Goal: Book appointment/travel/reservation

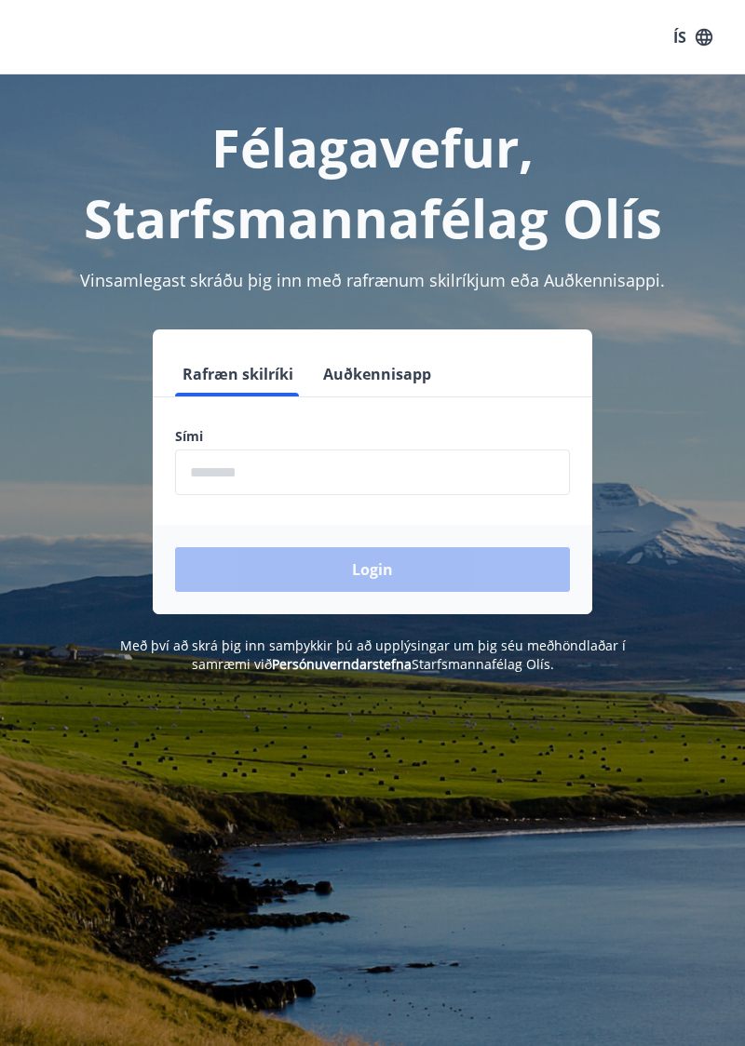
click at [240, 471] on input "phone" at bounding box center [372, 473] width 395 height 46
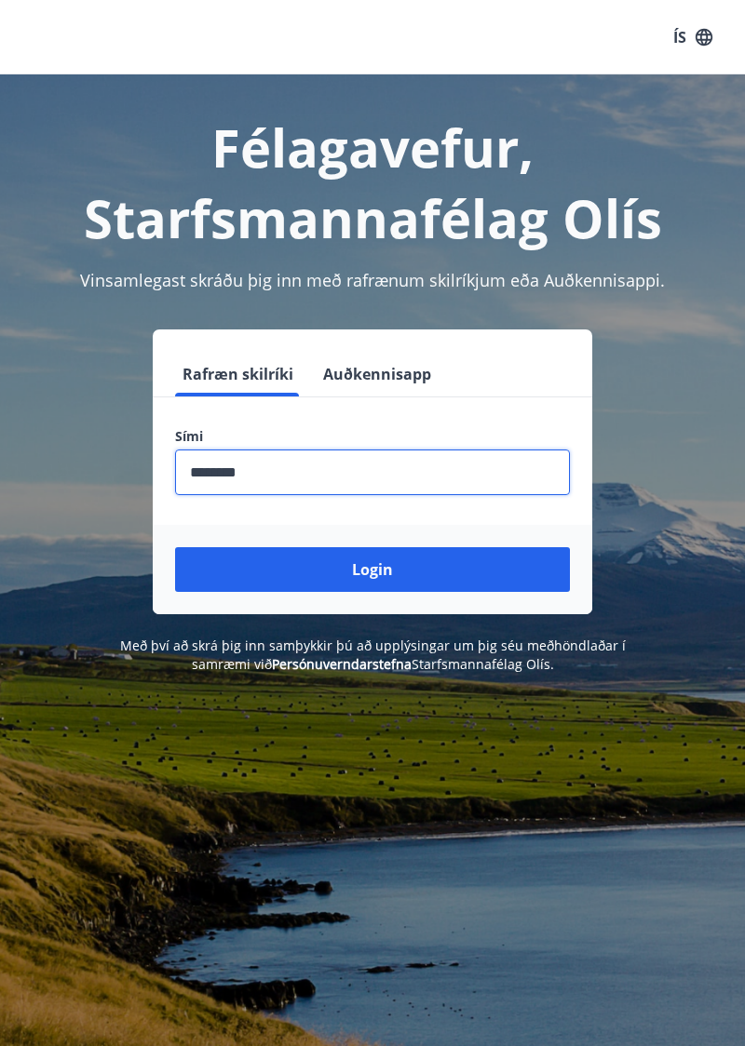
type input "********"
click at [390, 570] on button "Login" at bounding box center [372, 569] width 395 height 45
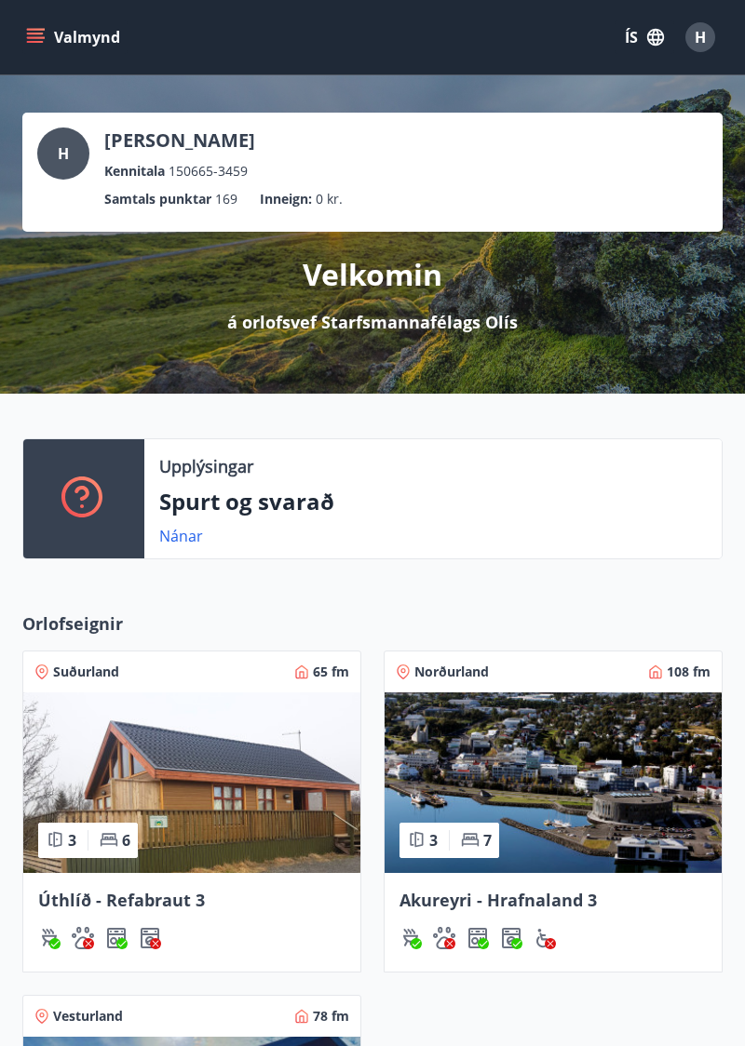
click at [38, 29] on icon "menu" at bounding box center [37, 30] width 20 height 2
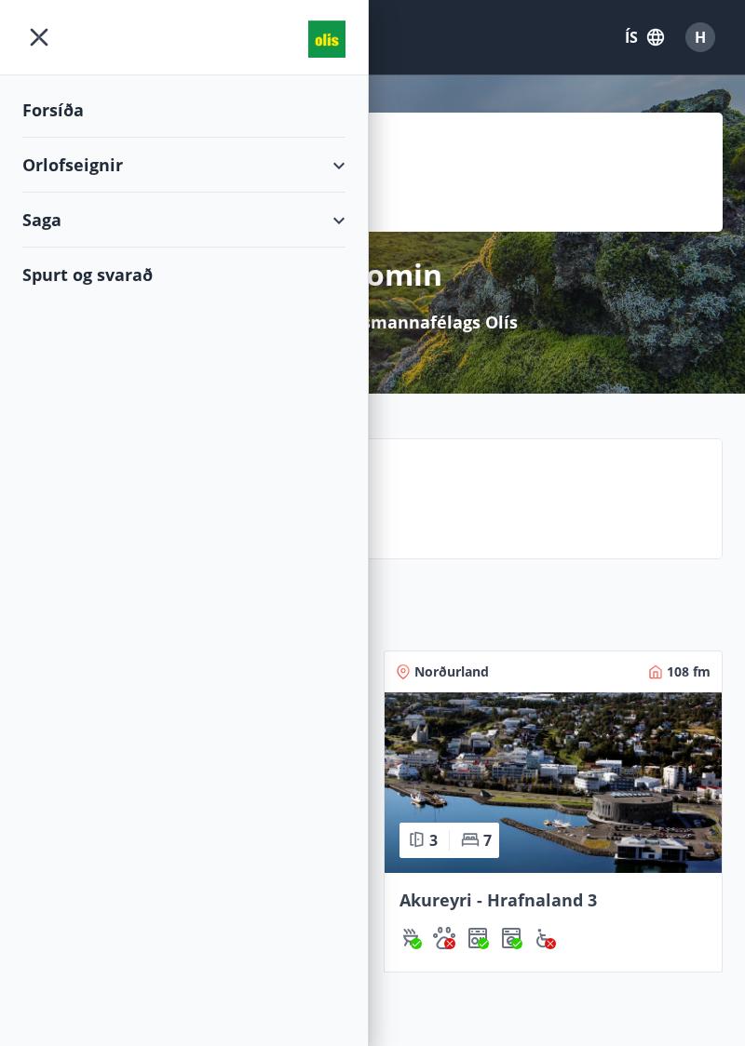
click at [330, 171] on div "Orlofseignir" at bounding box center [183, 165] width 323 height 55
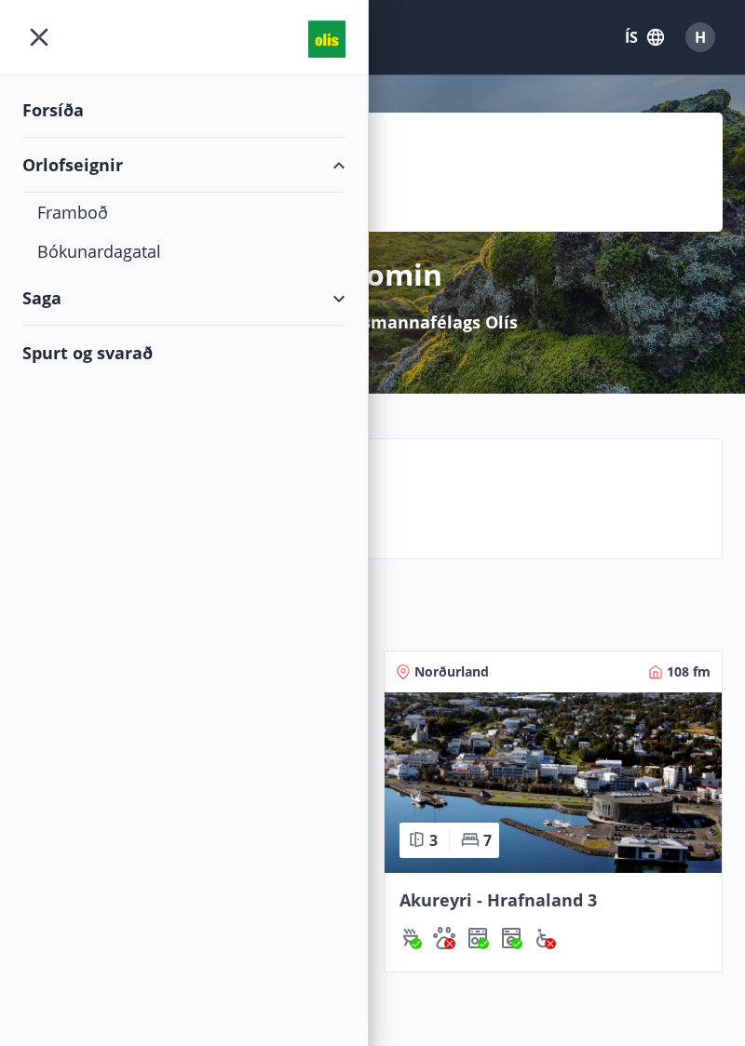
click at [143, 261] on div "Bókunardagatal" at bounding box center [183, 251] width 293 height 39
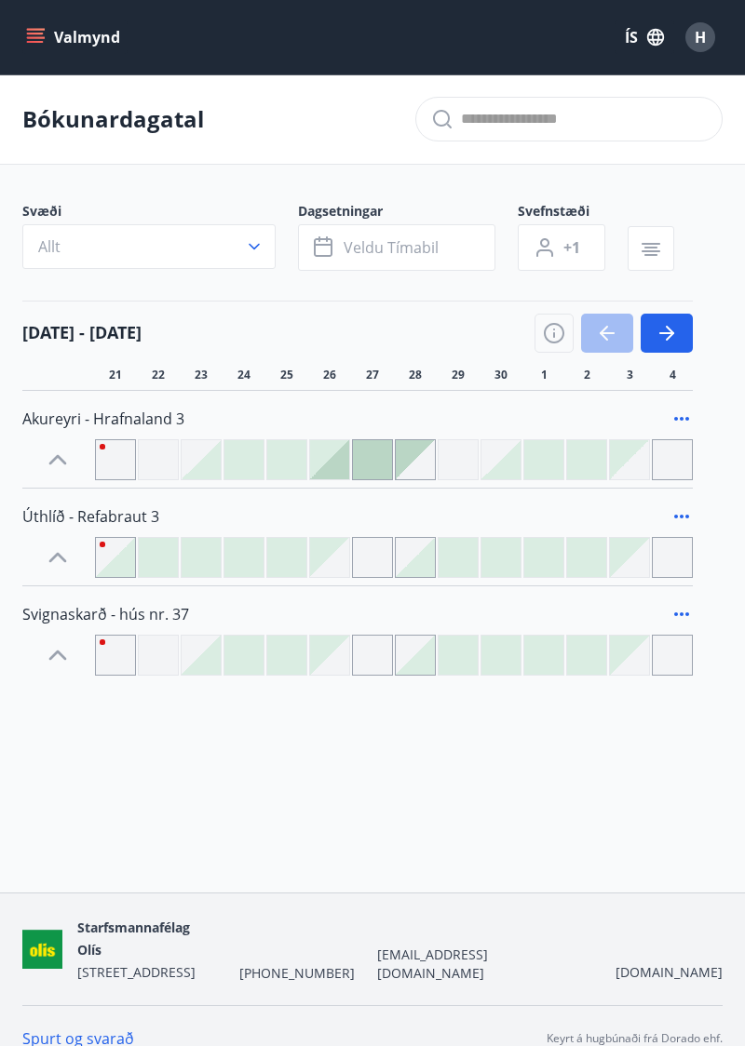
click at [675, 326] on icon "button" at bounding box center [666, 333] width 22 height 22
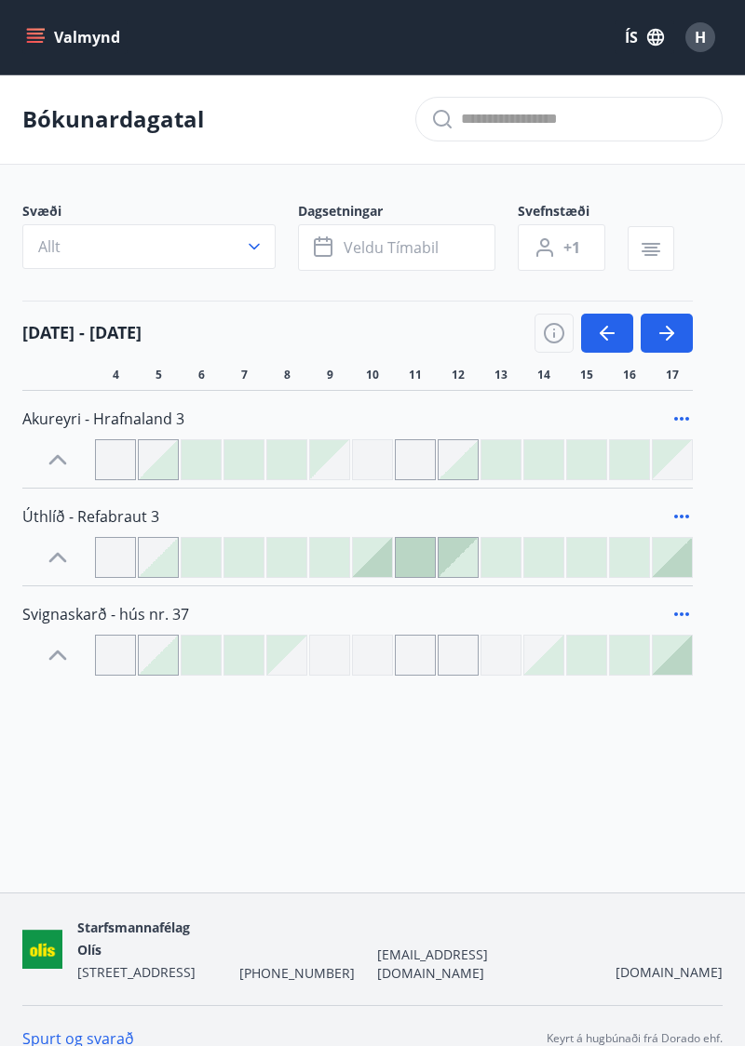
click at [679, 328] on button "button" at bounding box center [666, 333] width 52 height 39
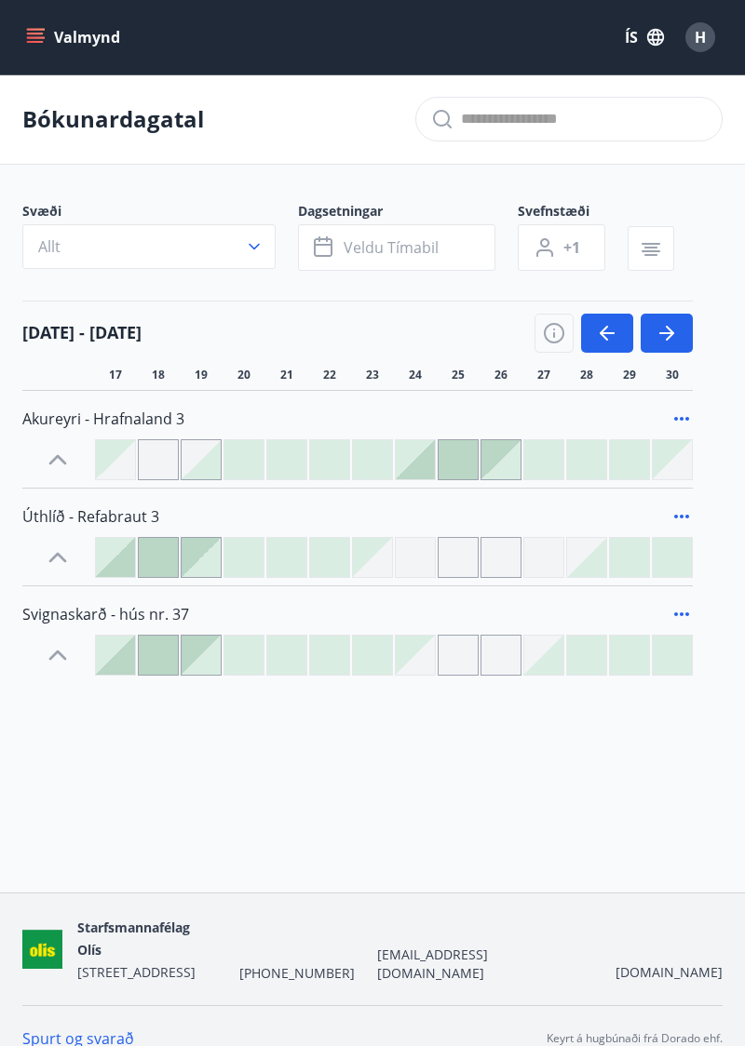
click at [666, 332] on icon "button" at bounding box center [666, 333] width 15 height 2
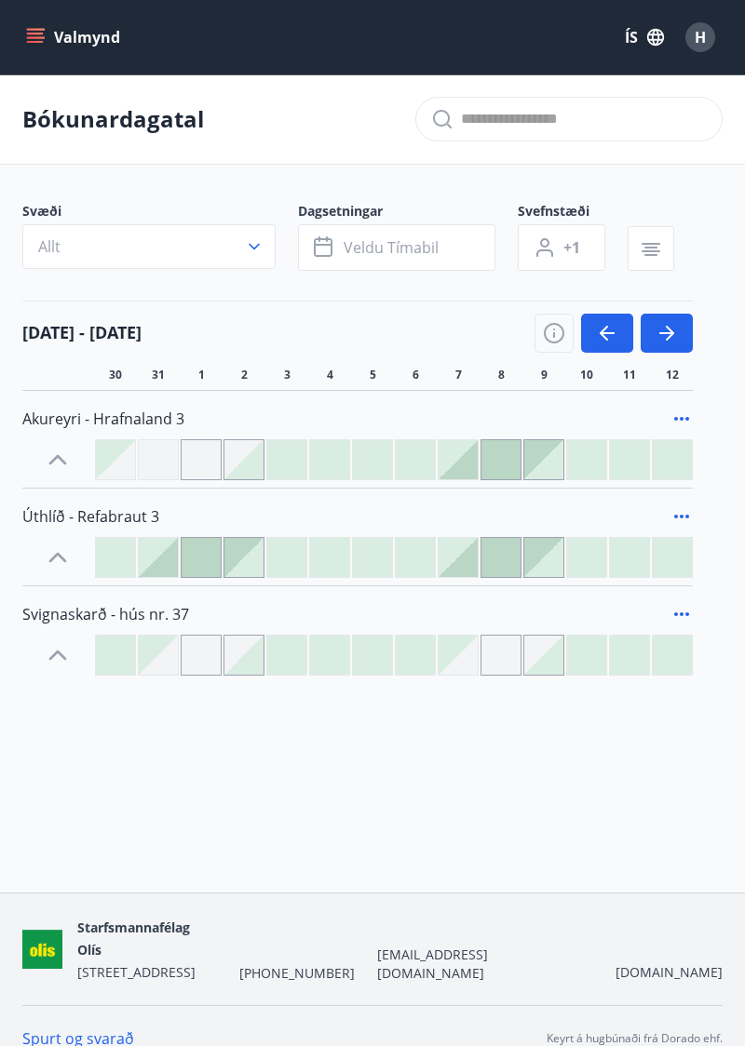
click at [668, 328] on icon "button" at bounding box center [670, 333] width 8 height 15
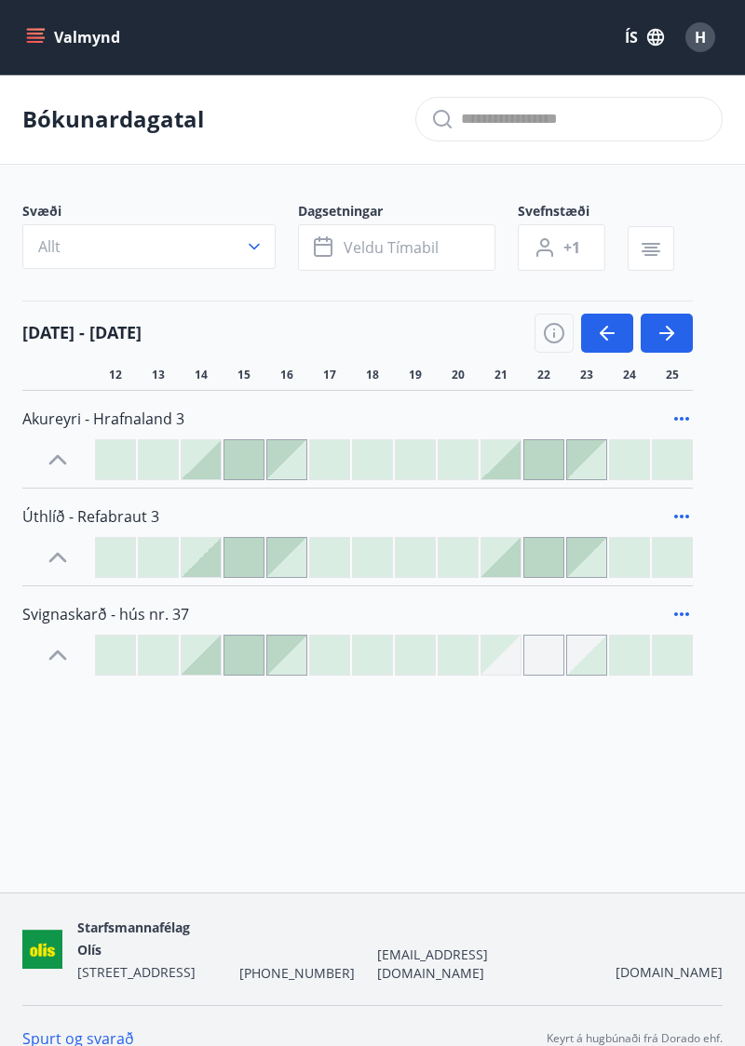
click at [670, 326] on icon "button" at bounding box center [666, 333] width 22 height 22
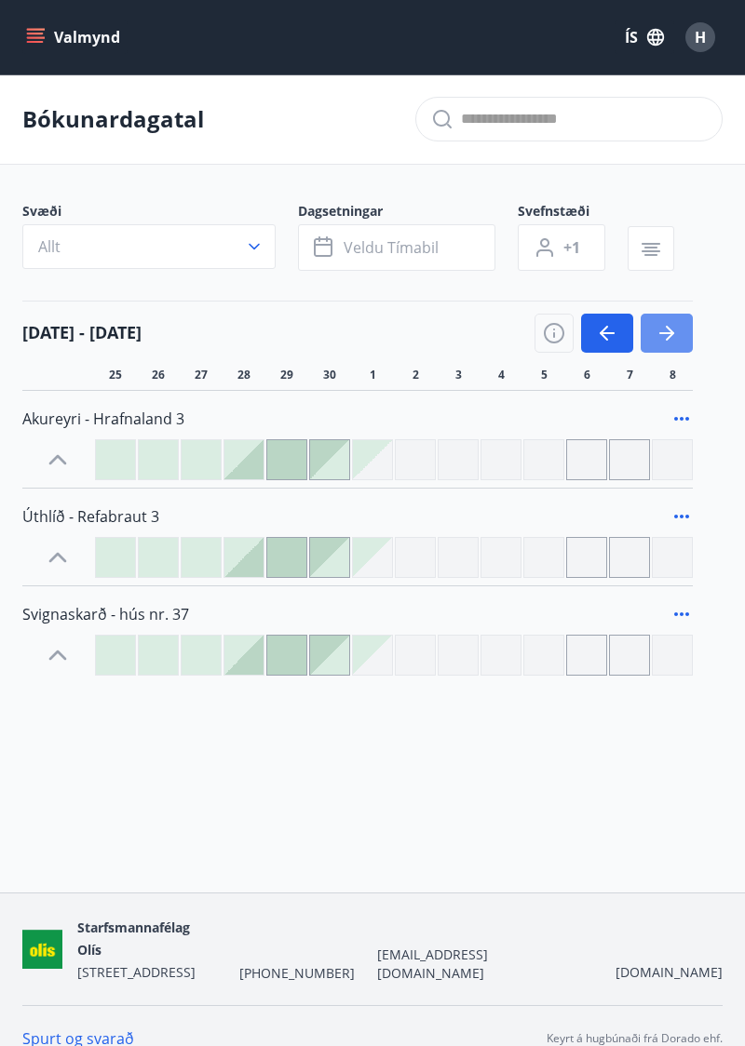
click at [668, 326] on icon "button" at bounding box center [666, 333] width 22 height 22
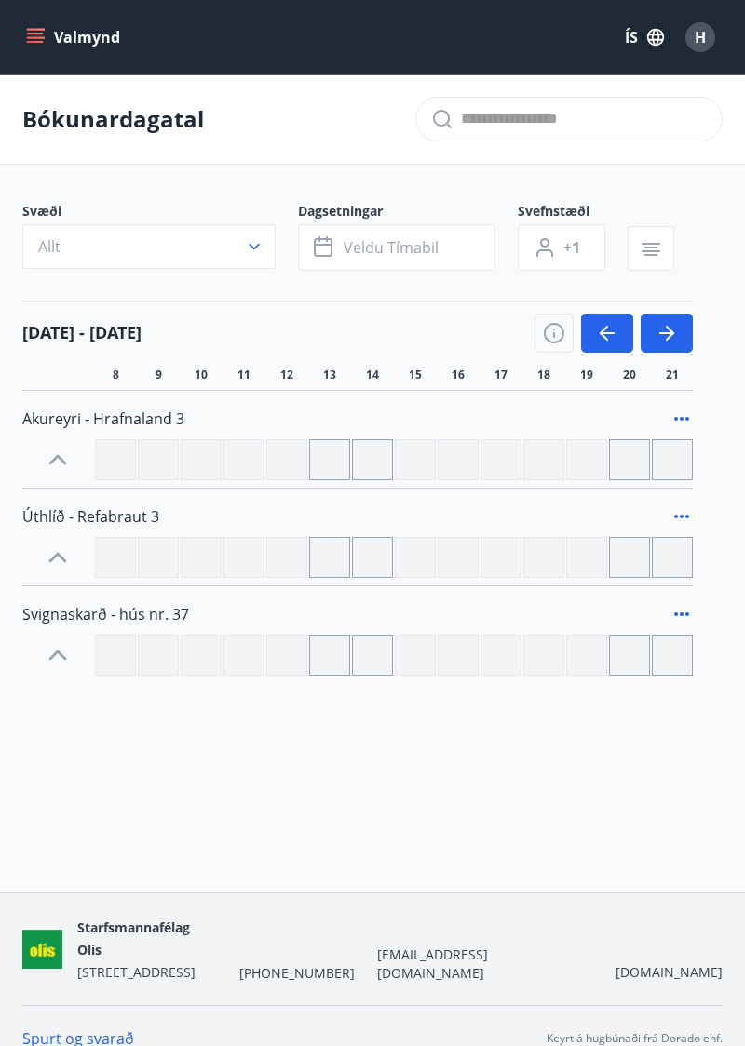
click at [607, 324] on icon "button" at bounding box center [607, 333] width 22 height 22
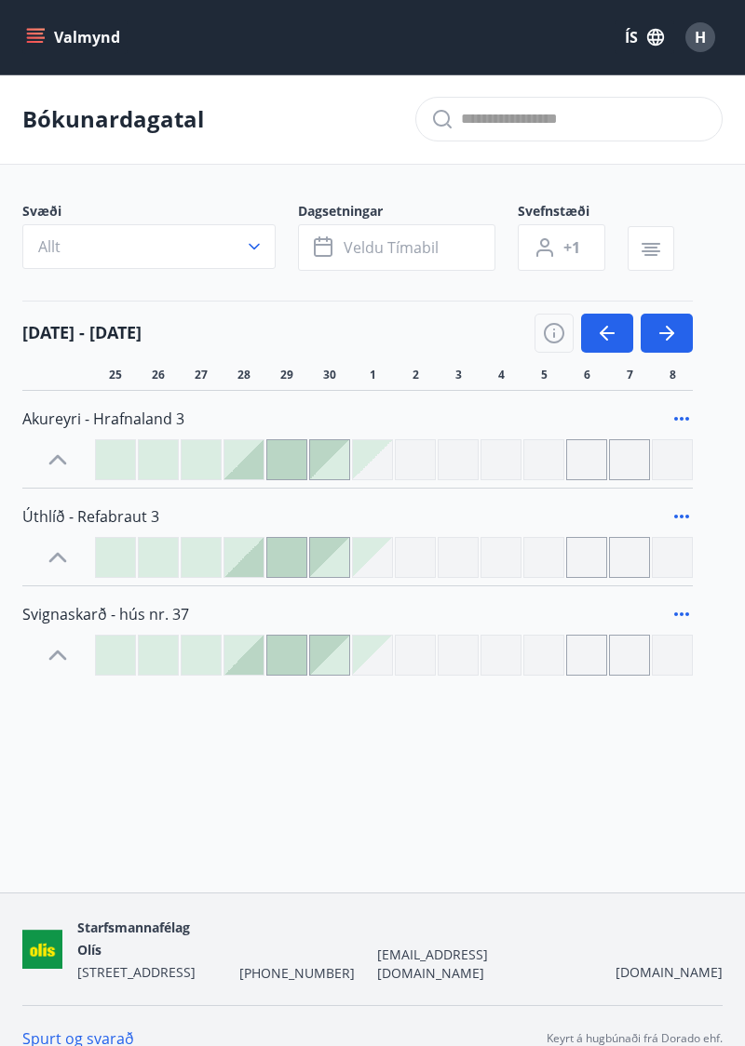
click at [57, 33] on button "Valmynd" at bounding box center [74, 37] width 105 height 34
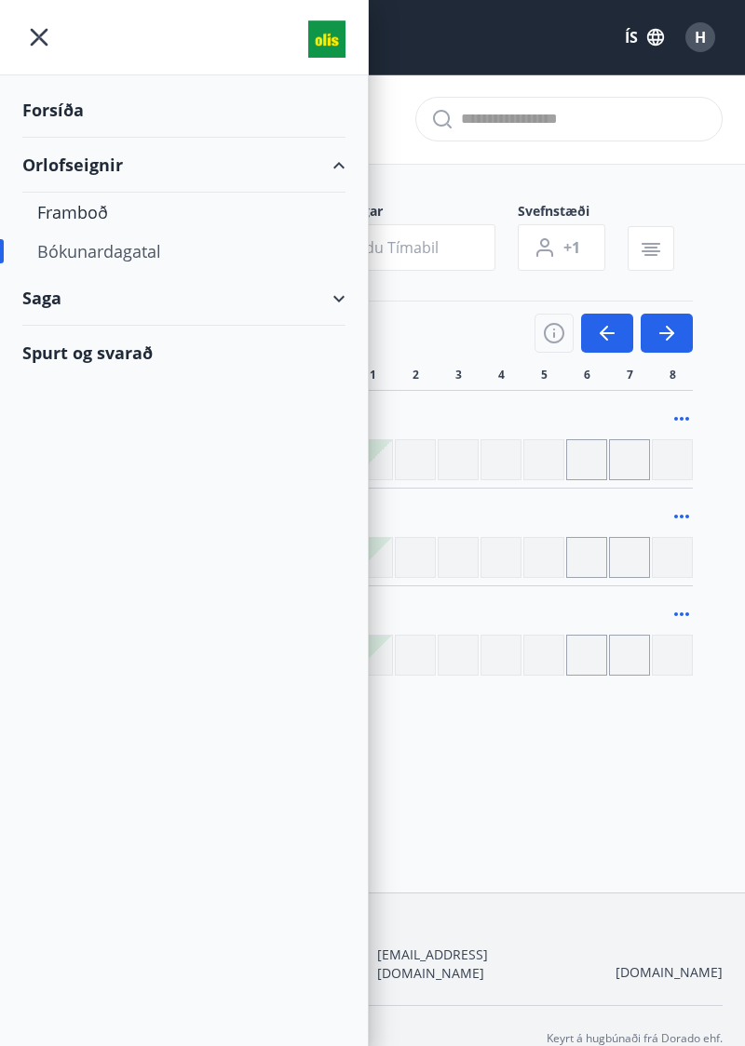
click at [74, 101] on div "Forsíða" at bounding box center [183, 110] width 323 height 55
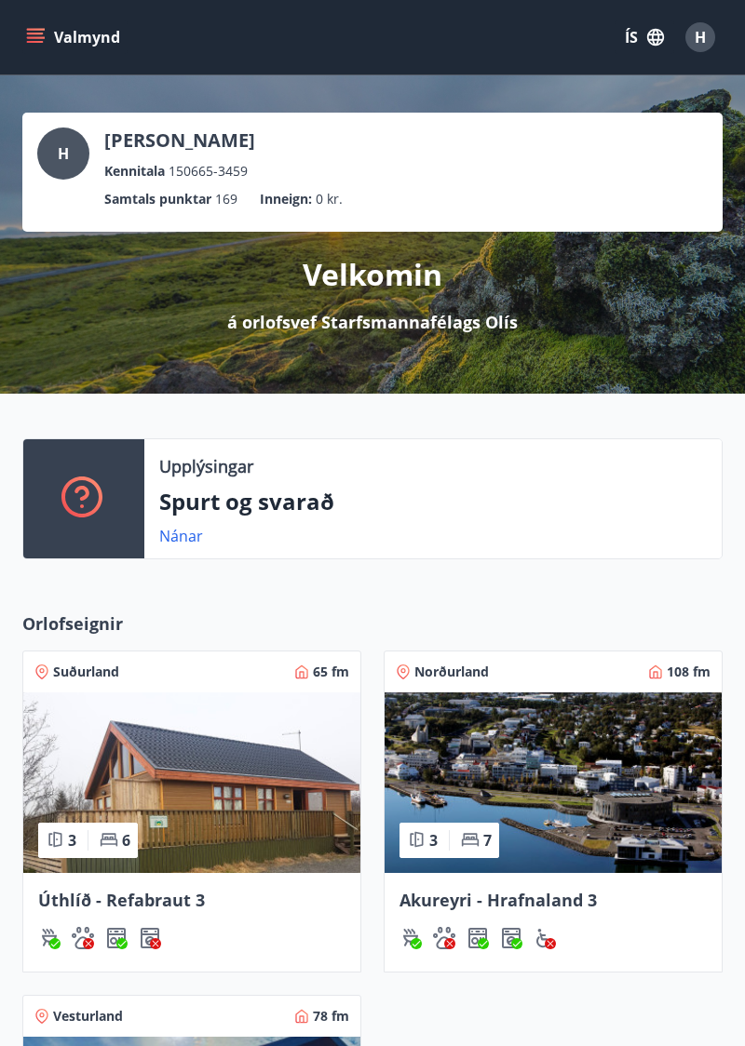
click at [396, 316] on p "á orlofsvef Starfsmannafélags Olís" at bounding box center [372, 322] width 290 height 24
click at [185, 527] on link "Nánar" at bounding box center [181, 536] width 44 height 20
click at [203, 826] on img at bounding box center [191, 783] width 337 height 181
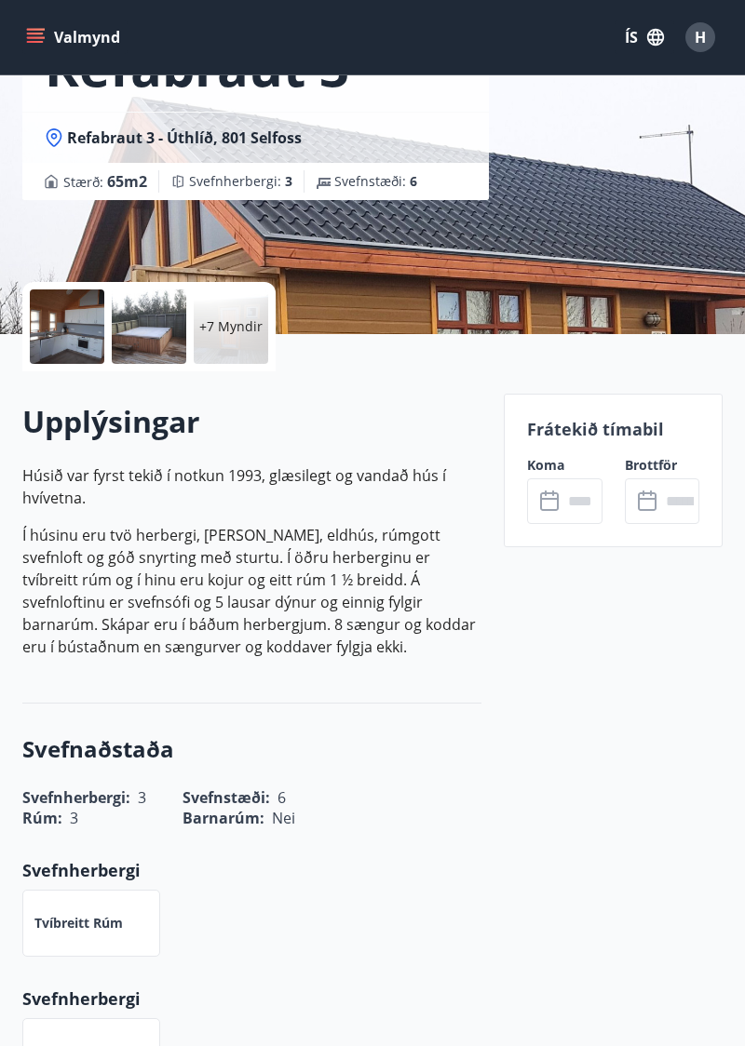
scroll to position [222, 0]
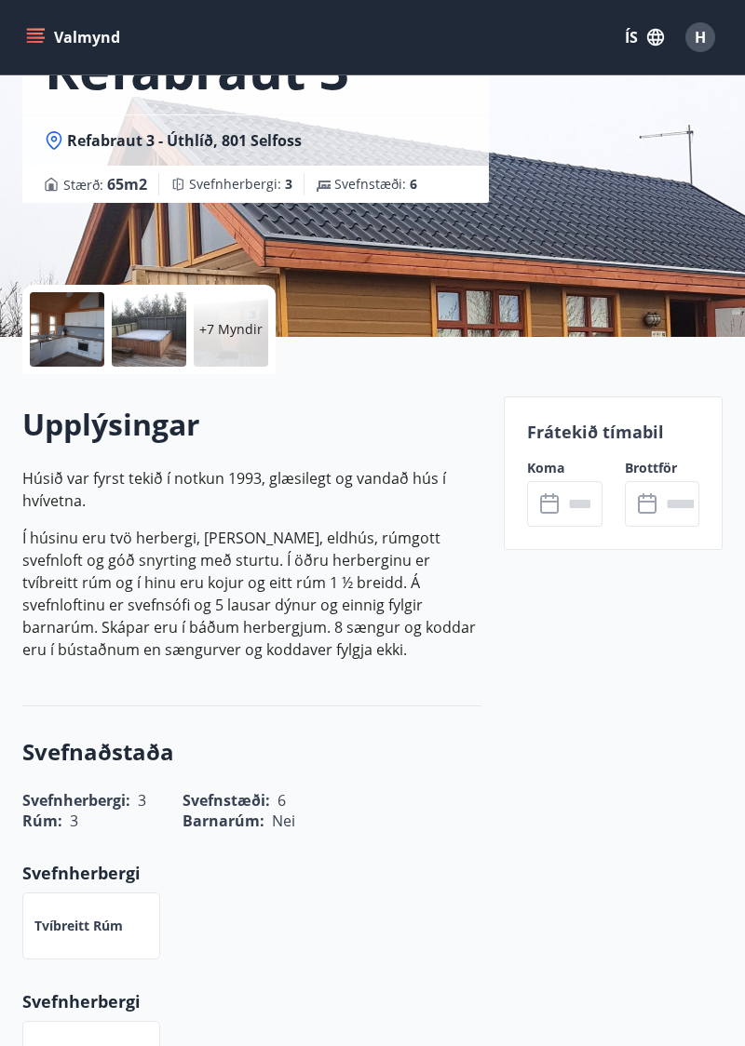
click at [566, 503] on input "text" at bounding box center [581, 504] width 39 height 46
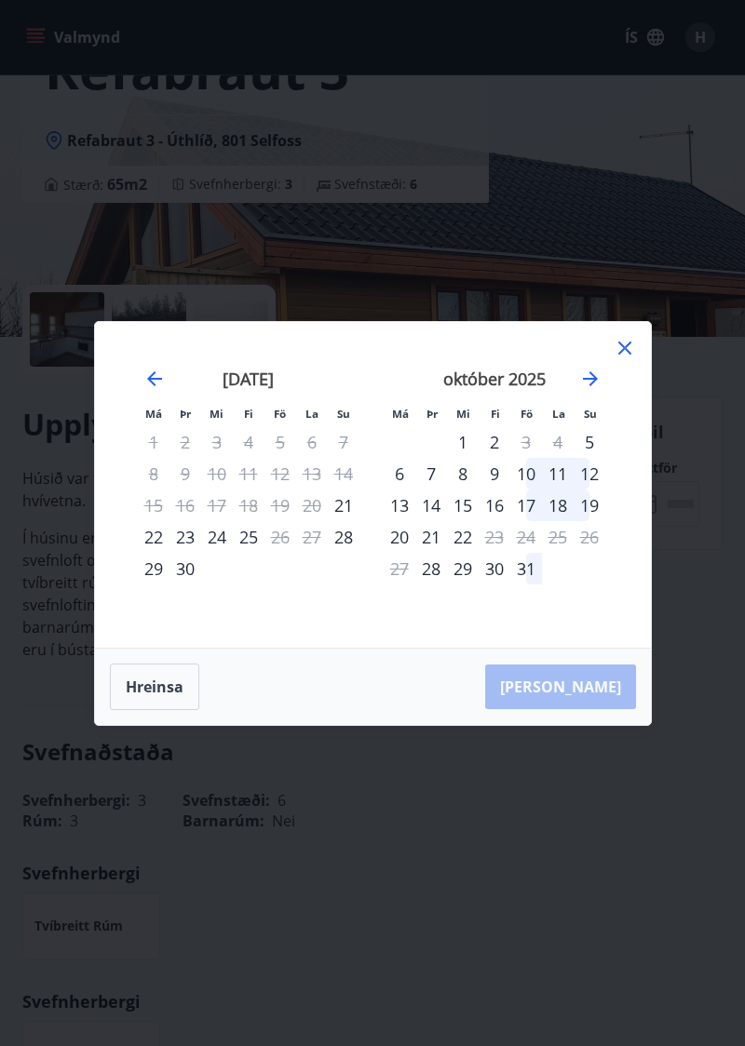
click at [579, 375] on icon "Move forward to switch to the next month." at bounding box center [590, 379] width 22 height 22
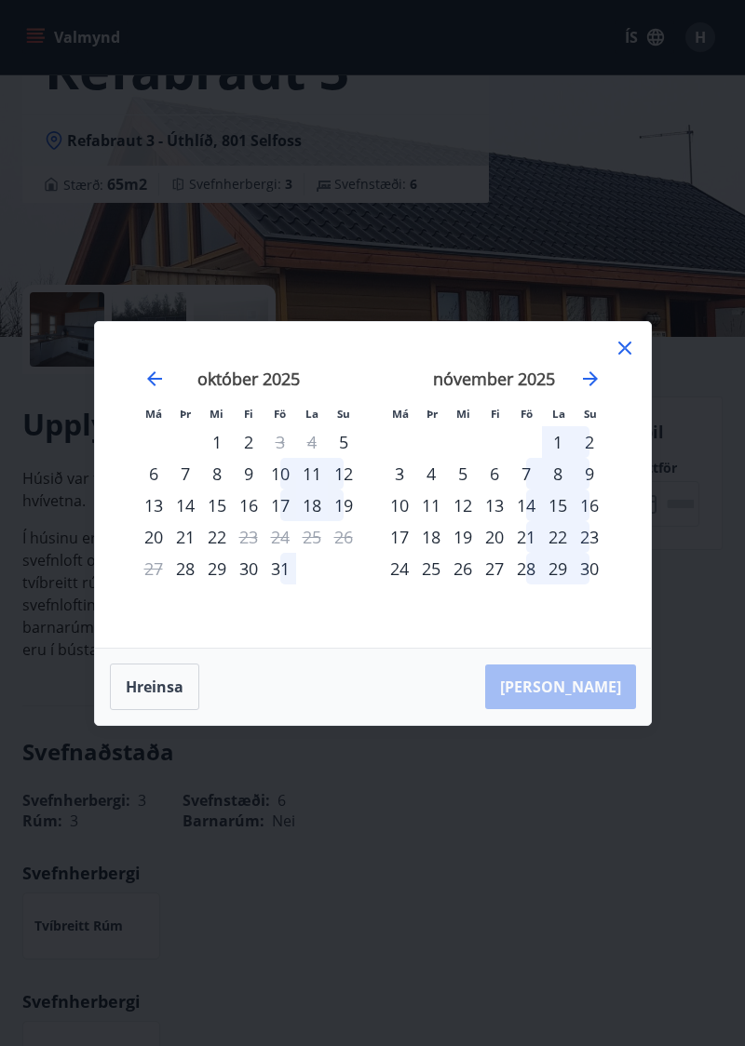
click at [157, 684] on button "Hreinsa" at bounding box center [154, 687] width 89 height 47
click at [155, 382] on icon "Move backward to switch to the previous month." at bounding box center [154, 379] width 22 height 22
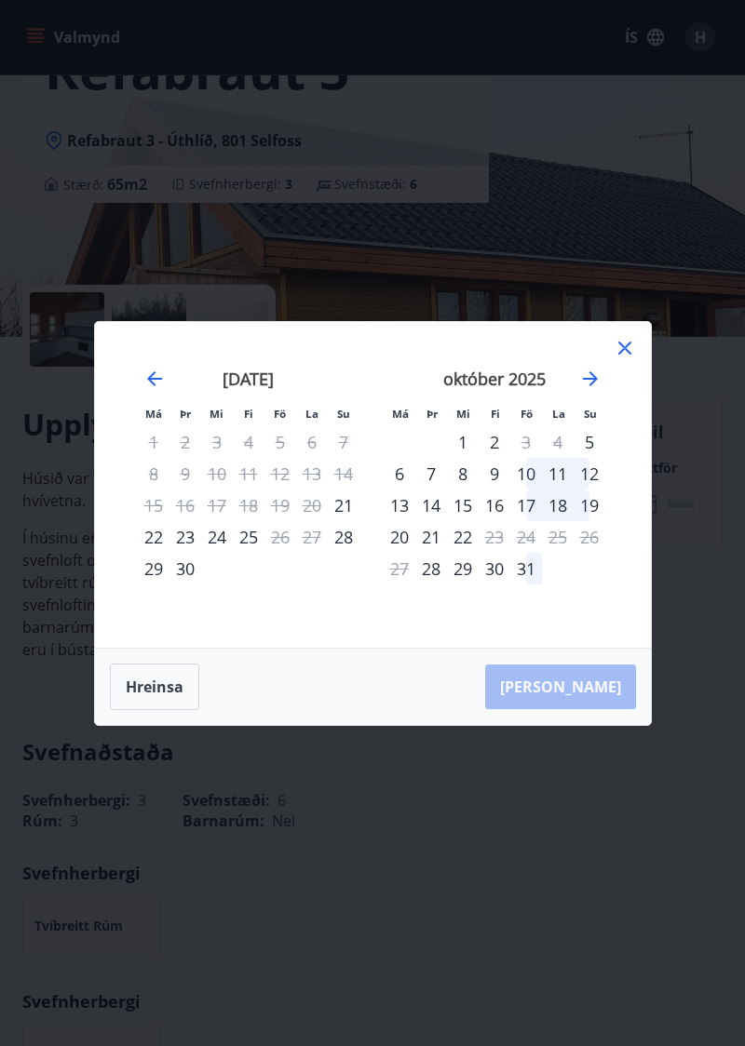
click at [146, 381] on icon "Move backward to switch to the previous month." at bounding box center [154, 379] width 22 height 22
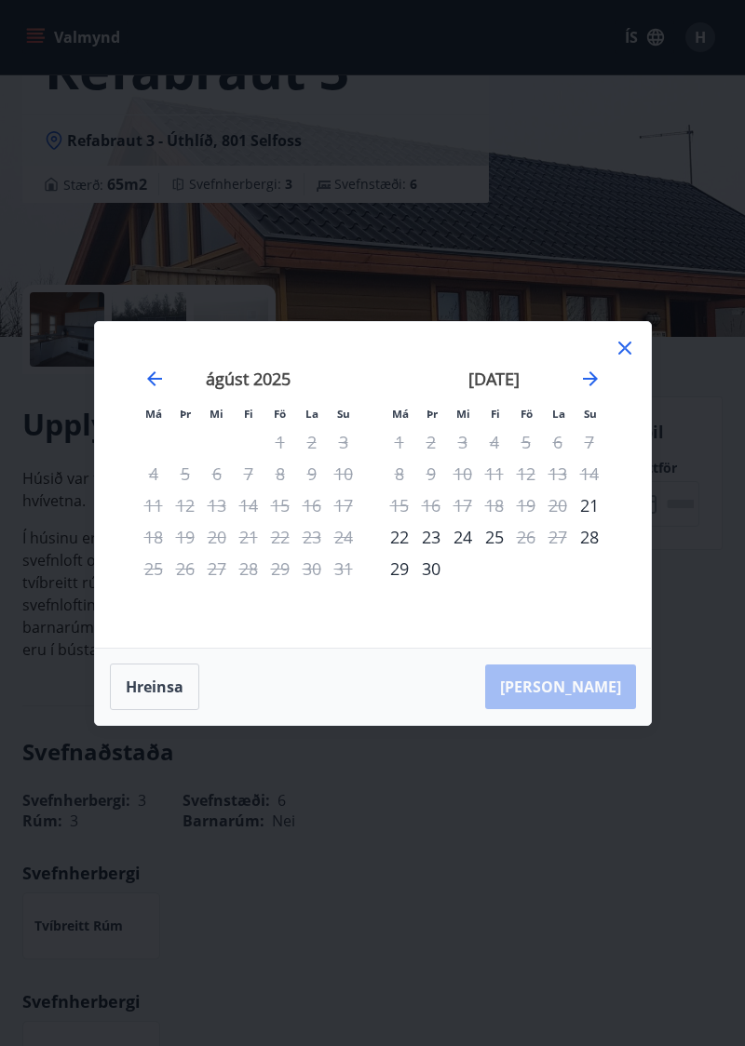
click at [624, 348] on icon at bounding box center [624, 347] width 3 height 3
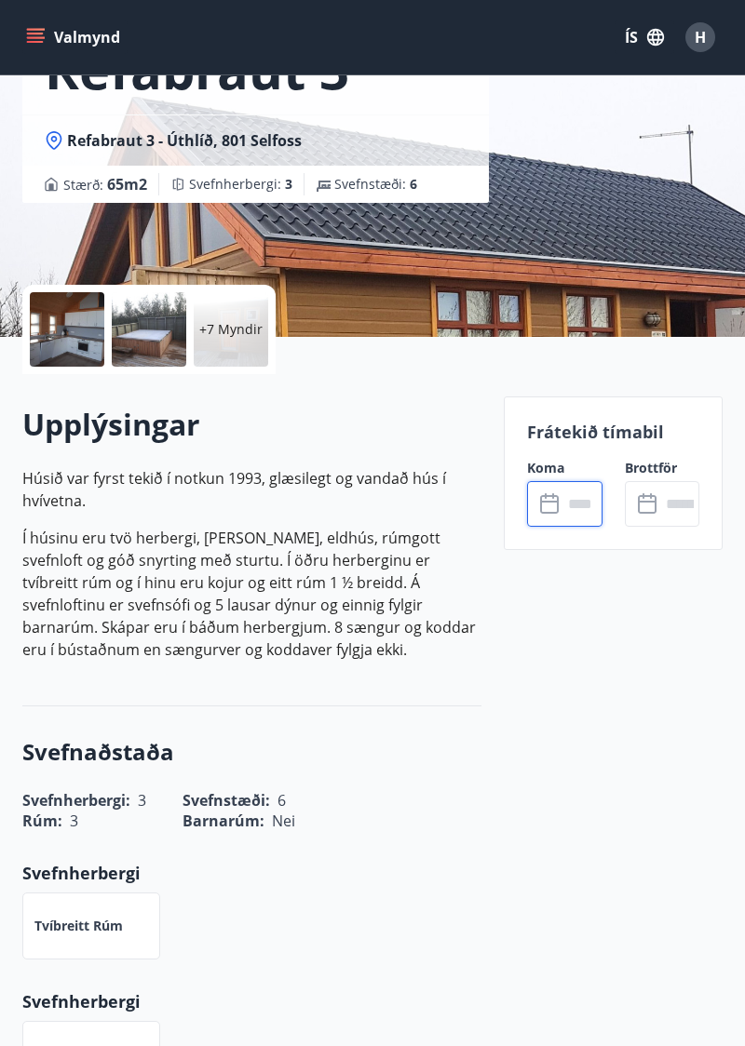
scroll to position [0, 0]
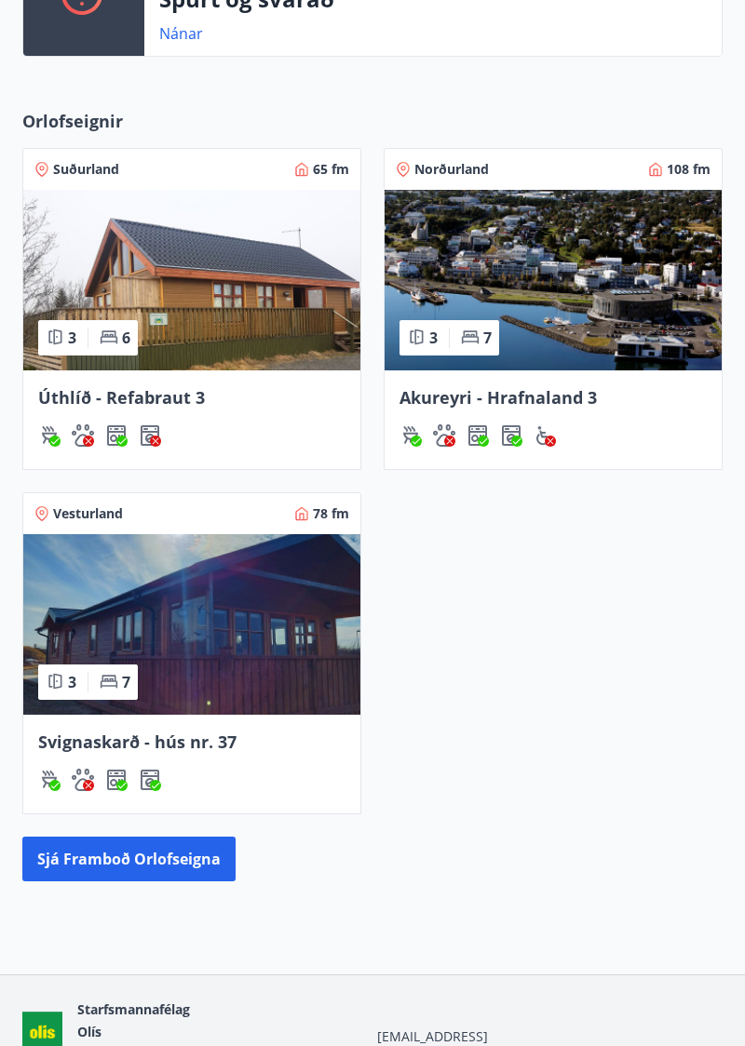
scroll to position [508, 0]
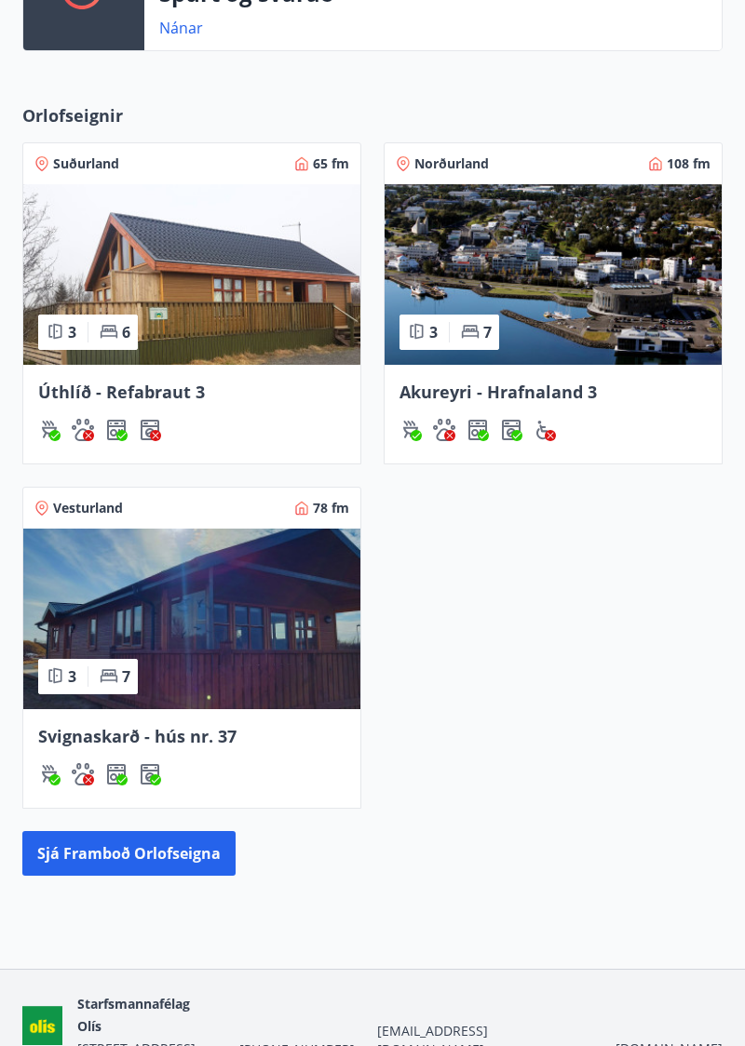
click at [596, 281] on img at bounding box center [552, 274] width 337 height 181
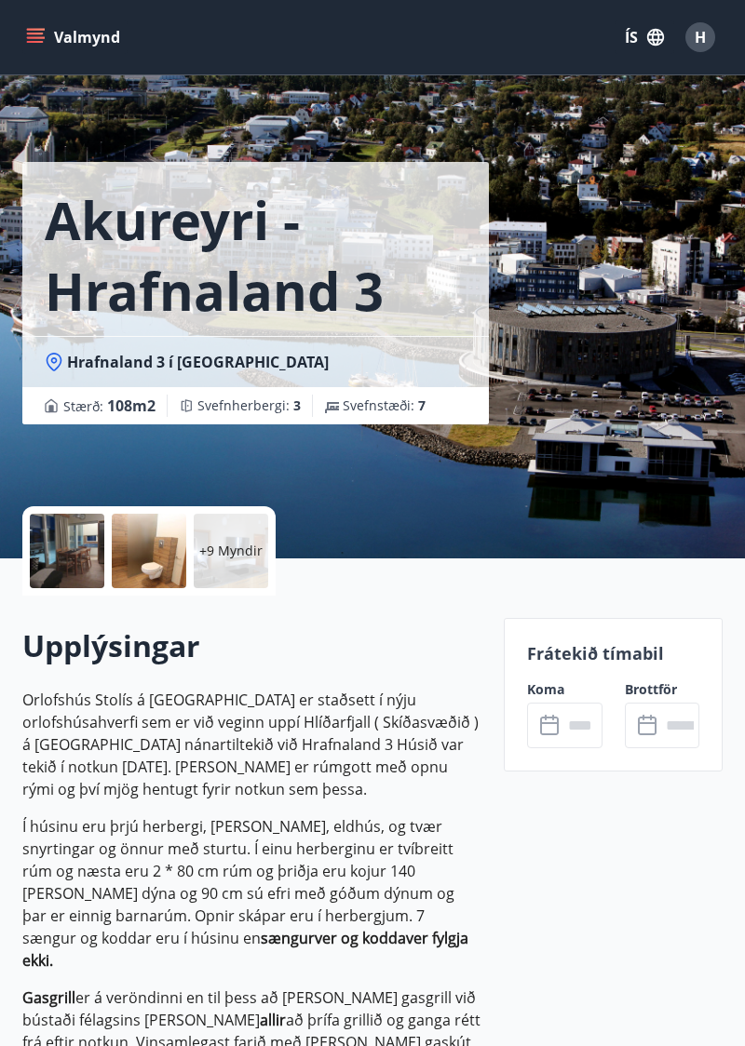
click at [551, 720] on icon at bounding box center [551, 726] width 22 height 22
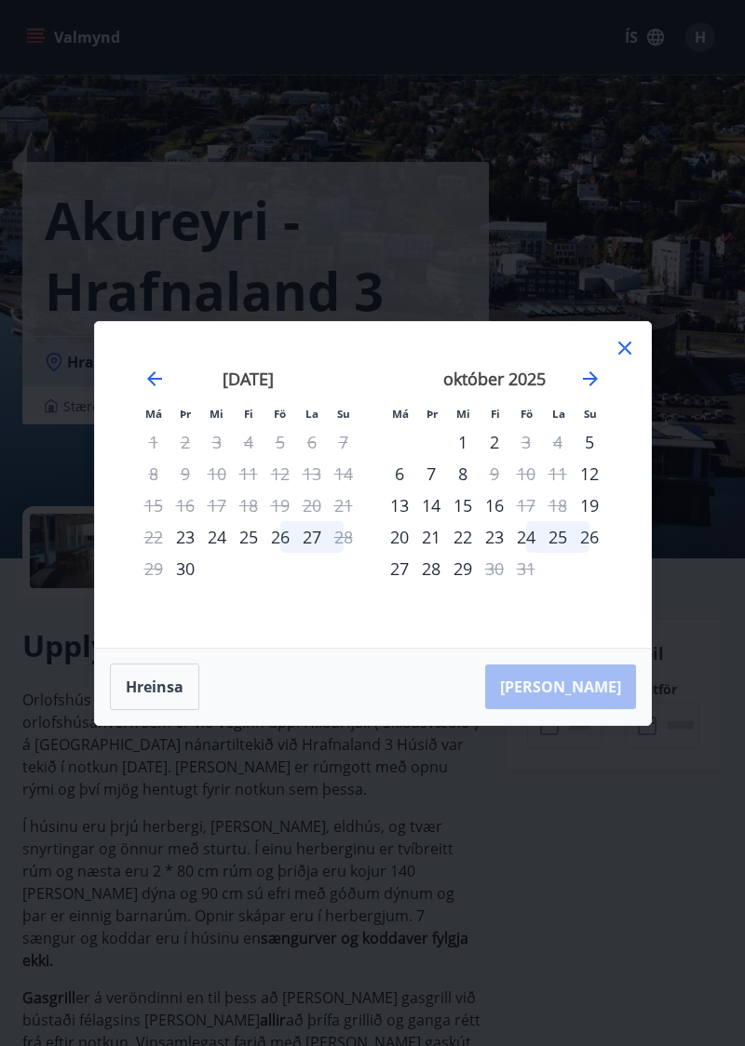
click at [597, 390] on icon "Move forward to switch to the next month." at bounding box center [590, 379] width 22 height 22
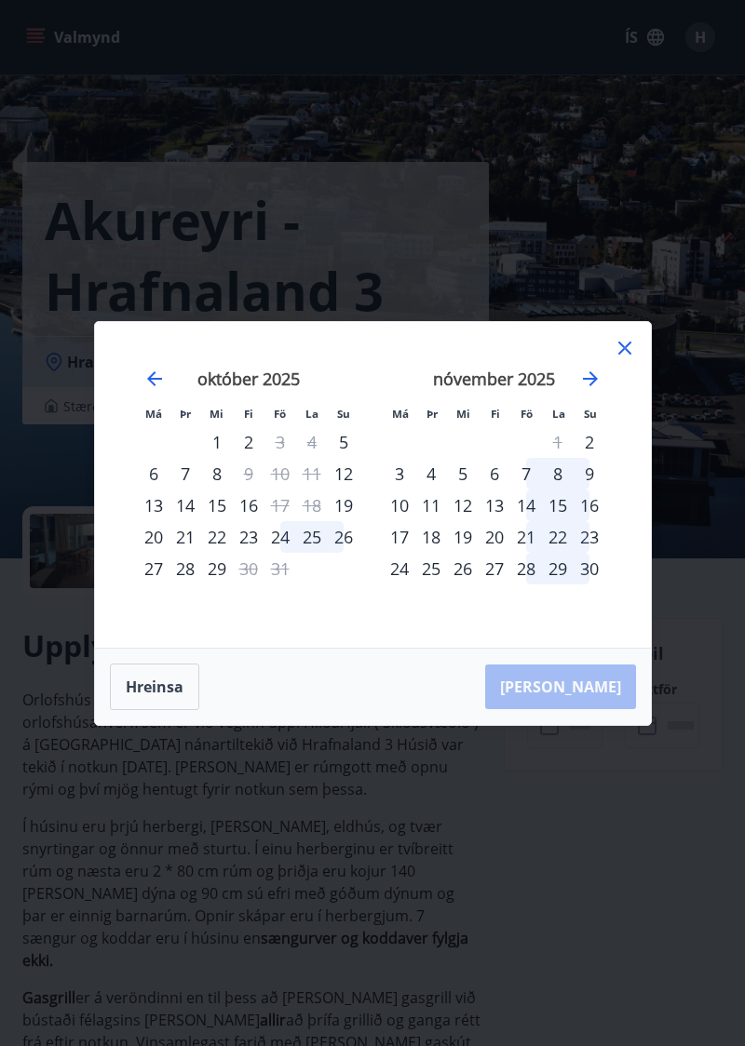
click at [591, 390] on icon "Move forward to switch to the next month." at bounding box center [590, 379] width 22 height 22
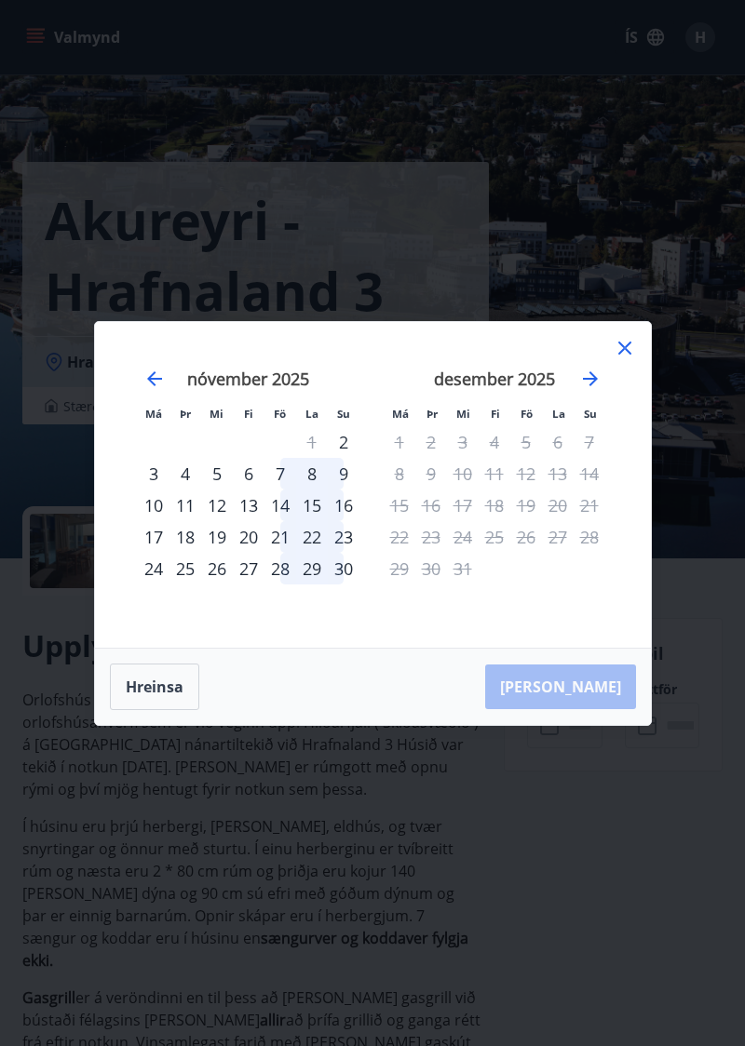
click at [624, 349] on icon at bounding box center [624, 347] width 3 height 3
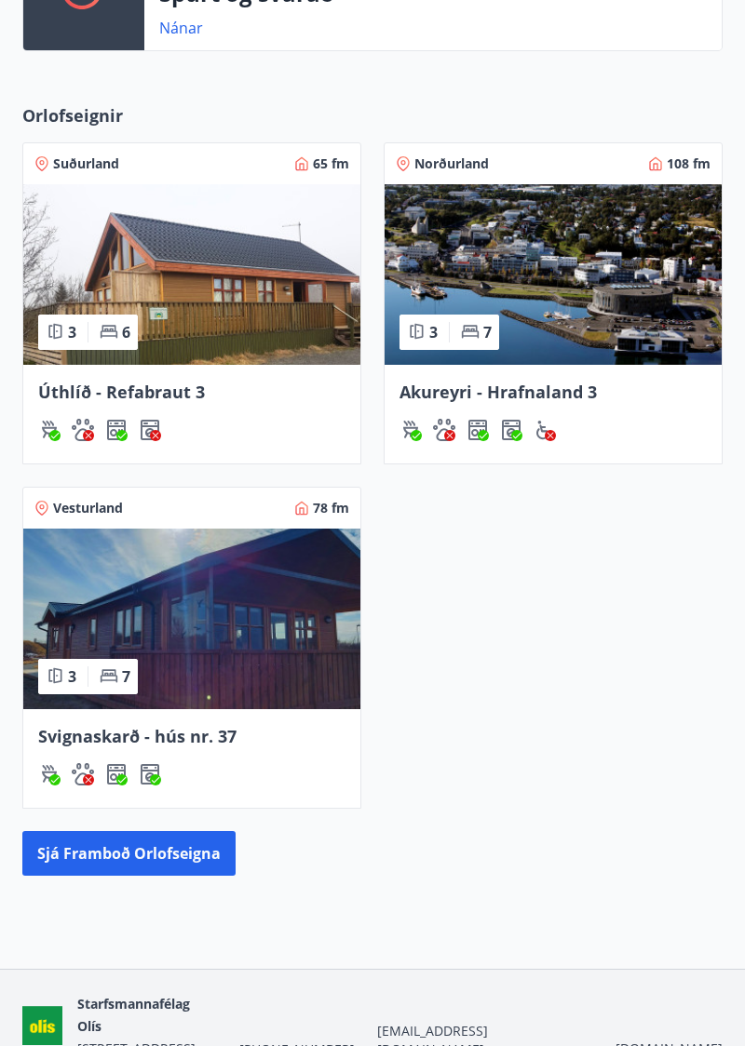
scroll to position [467, 0]
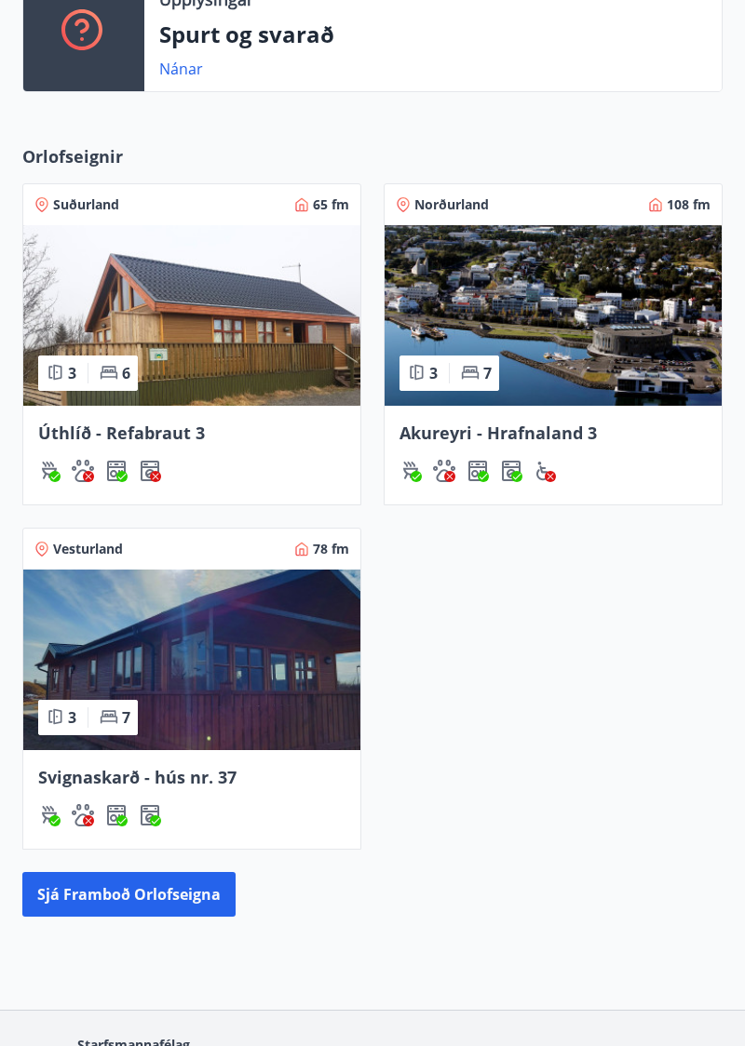
click at [200, 652] on img at bounding box center [191, 660] width 337 height 181
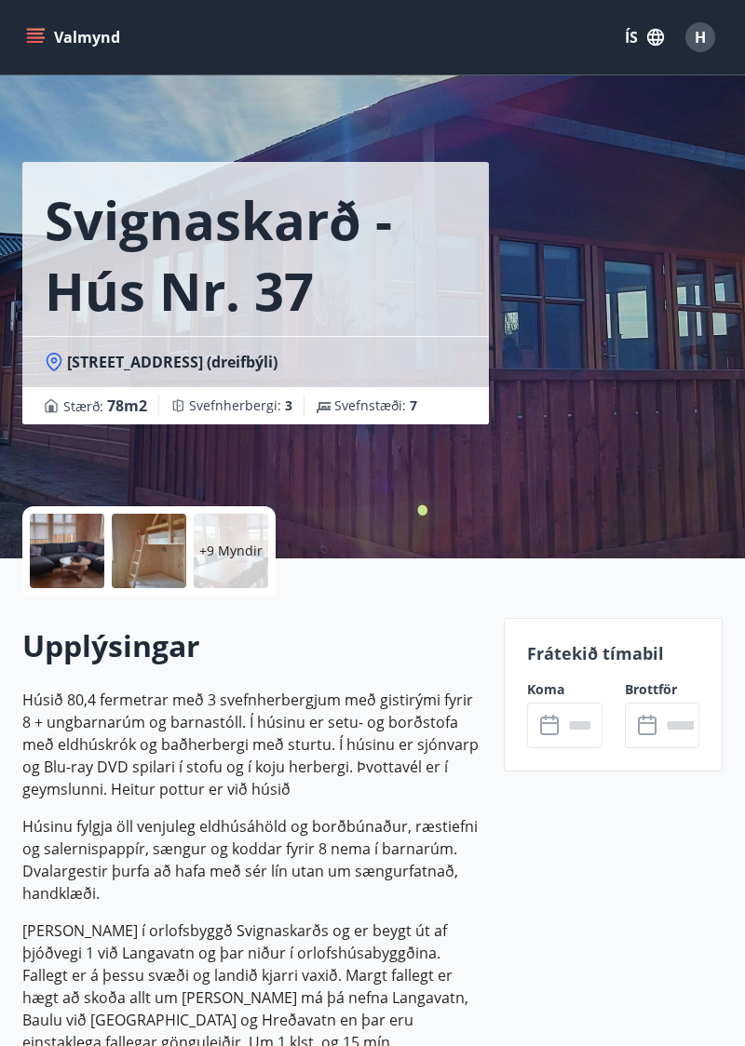
click at [549, 720] on icon at bounding box center [551, 726] width 22 height 22
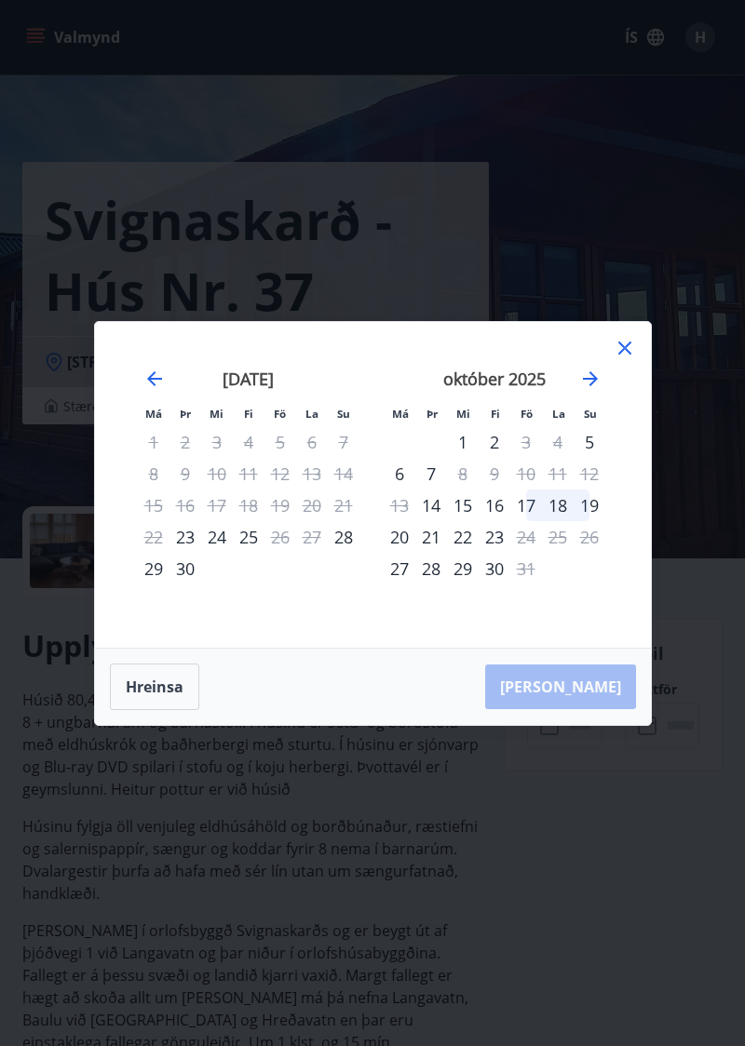
click at [584, 390] on icon "Move forward to switch to the next month." at bounding box center [590, 379] width 22 height 22
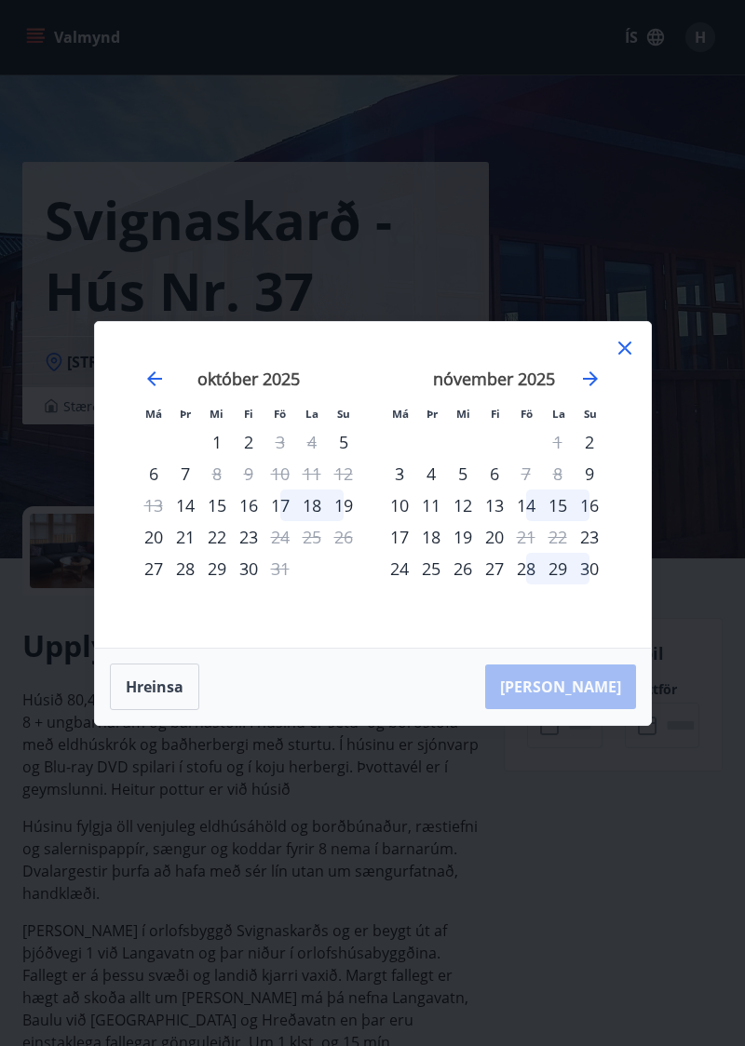
click at [594, 390] on icon "Move forward to switch to the next month." at bounding box center [590, 379] width 22 height 22
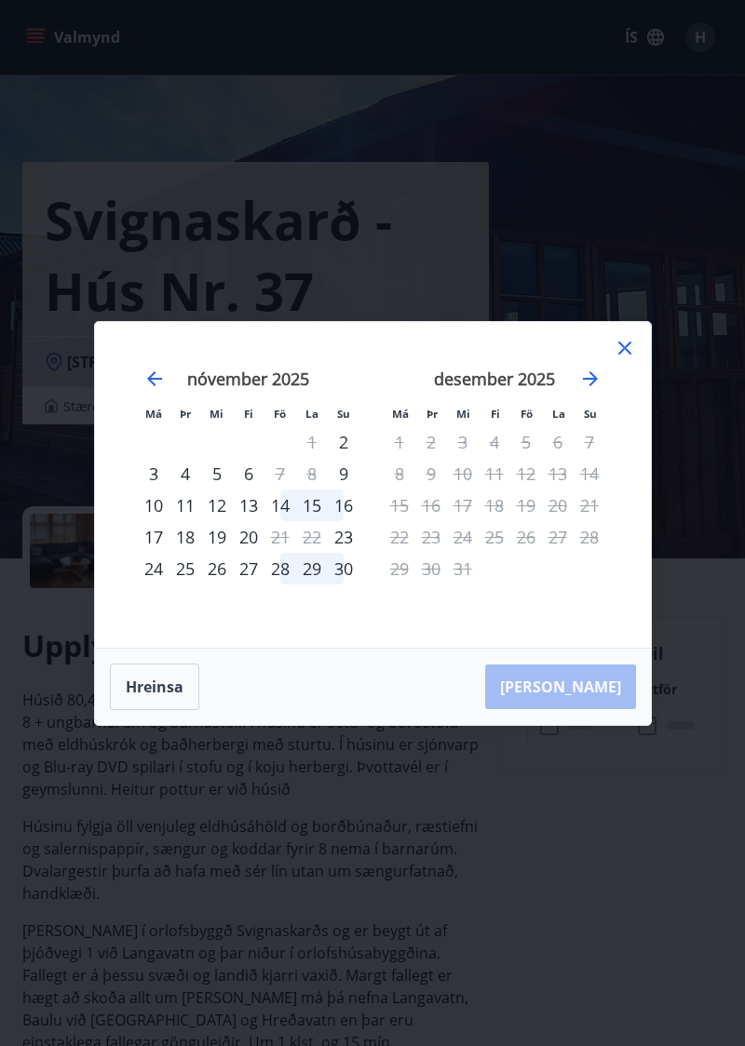
click at [624, 349] on icon at bounding box center [624, 347] width 3 height 3
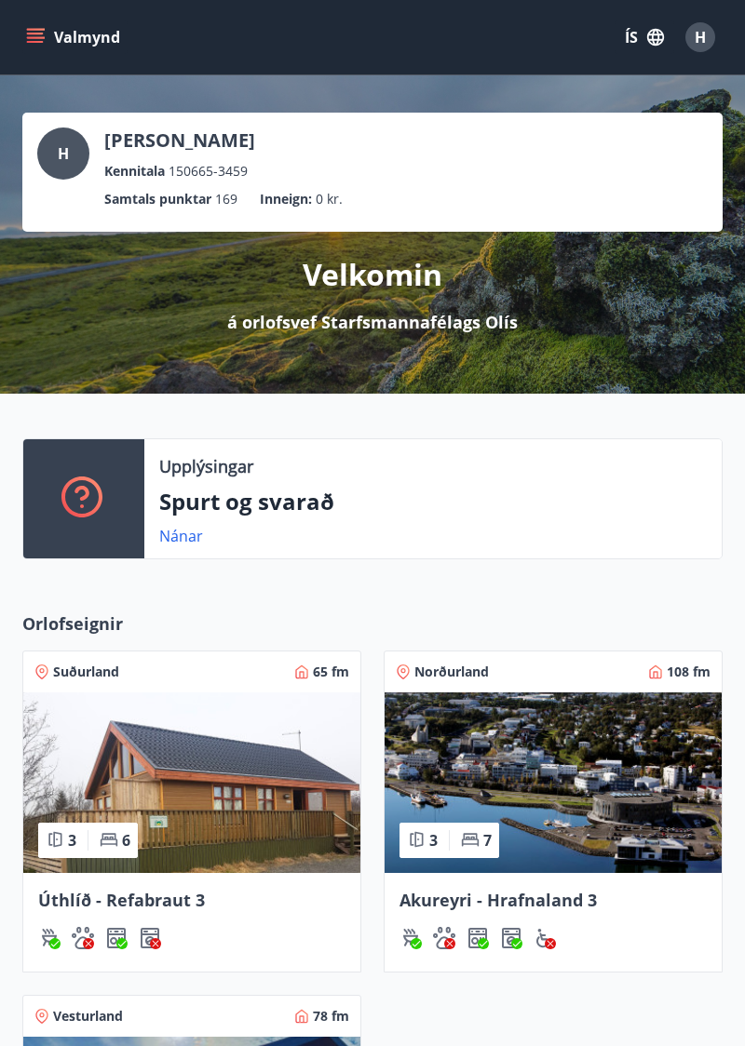
click at [38, 38] on icon "menu" at bounding box center [37, 37] width 20 height 2
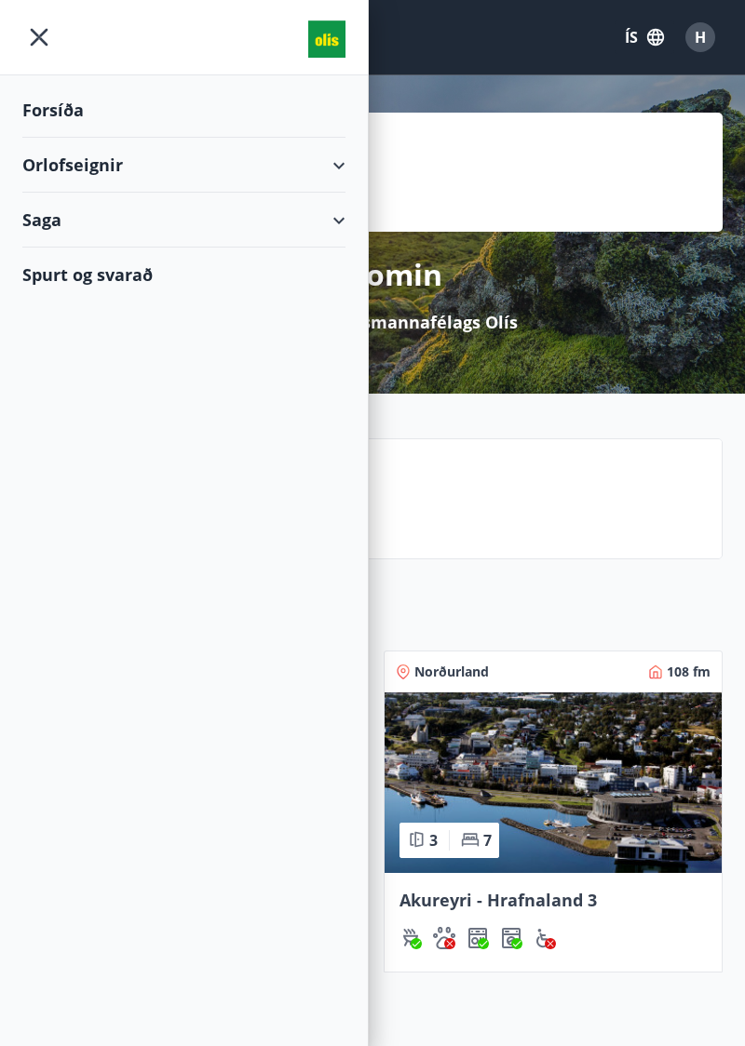
click at [34, 40] on icon "menu" at bounding box center [40, 38] width 18 height 18
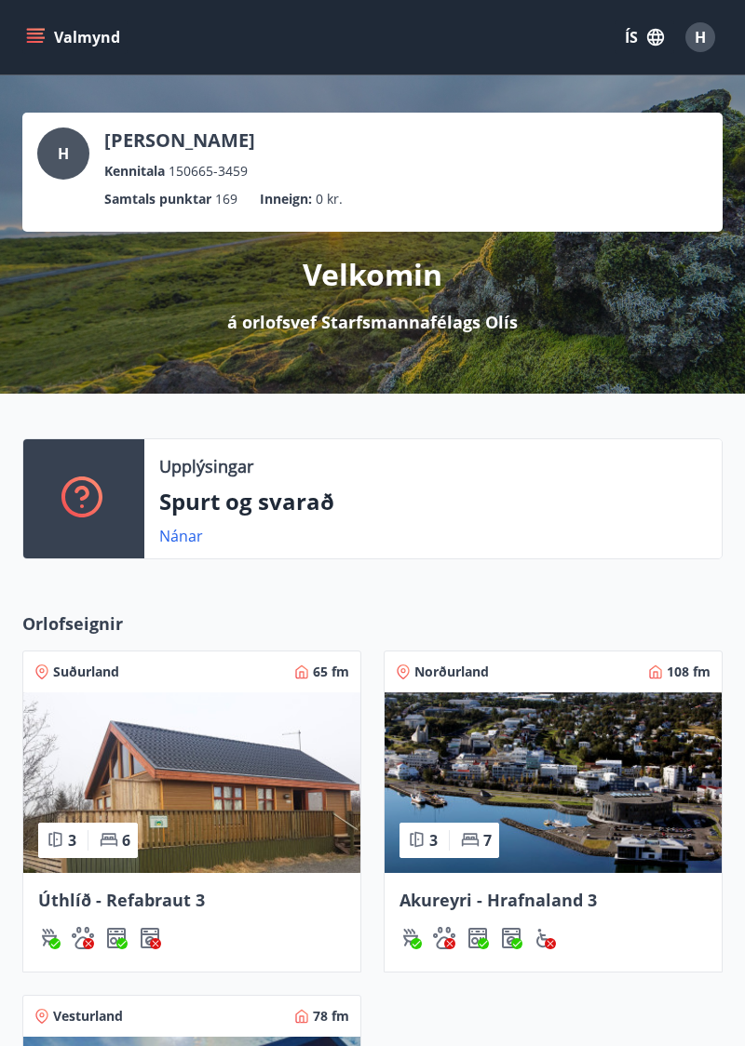
click at [657, 34] on icon "button" at bounding box center [655, 37] width 17 height 17
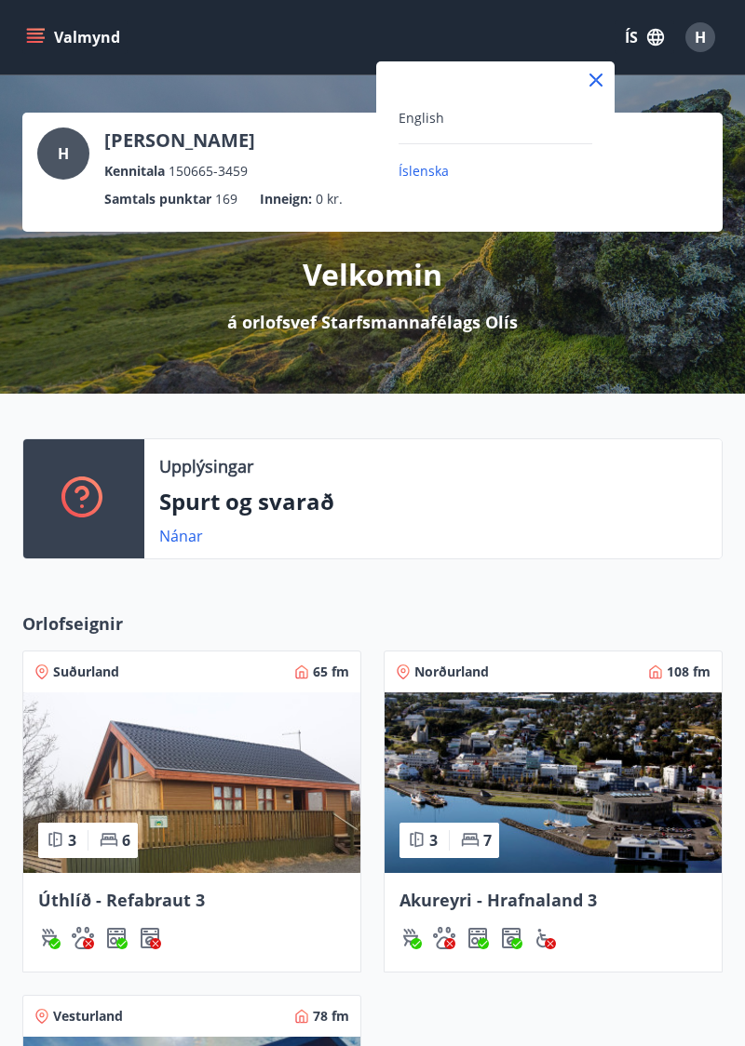
click at [301, 28] on div at bounding box center [372, 523] width 745 height 1046
